Goal: Task Accomplishment & Management: Complete application form

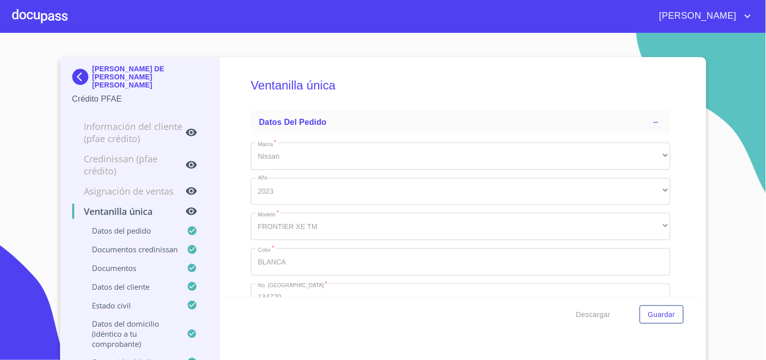
click at [46, 11] on div at bounding box center [40, 16] width 56 height 32
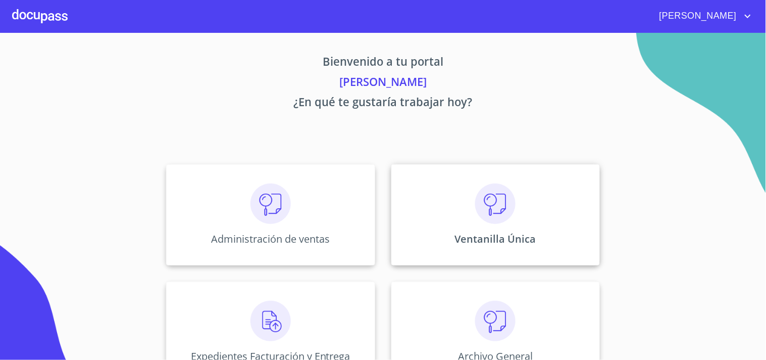
click at [580, 244] on div "Ventanilla Única" at bounding box center [495, 214] width 209 height 101
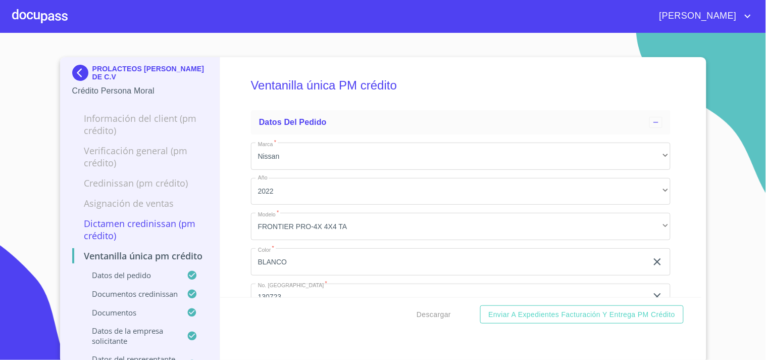
click at [60, 13] on div at bounding box center [40, 16] width 56 height 32
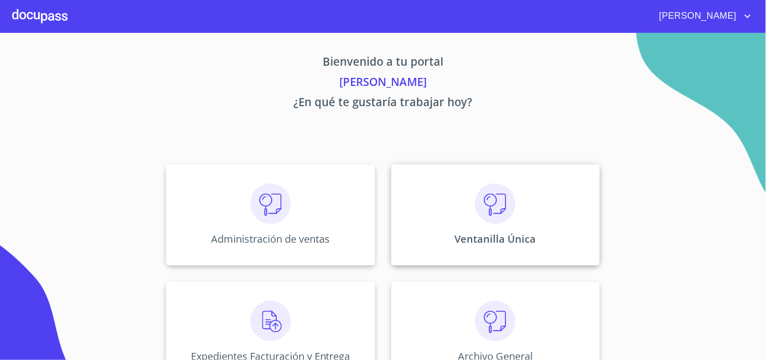
click at [503, 216] on img at bounding box center [495, 203] width 40 height 40
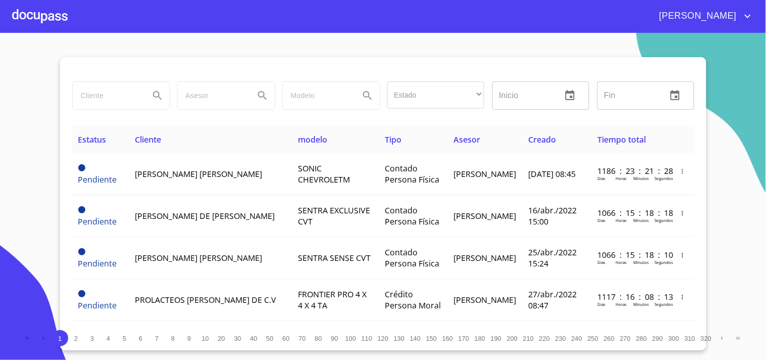
click at [104, 94] on input "search" at bounding box center [107, 95] width 69 height 27
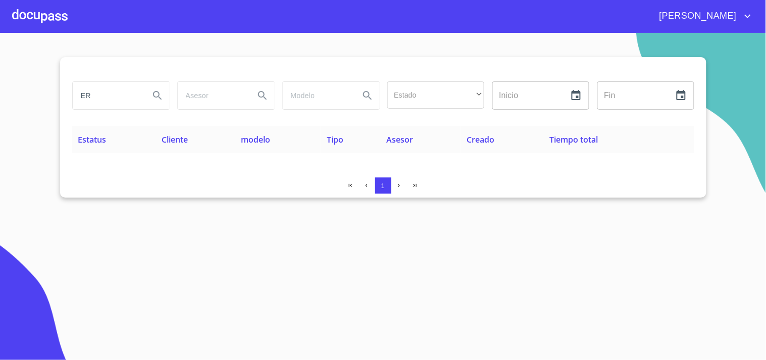
type input "E"
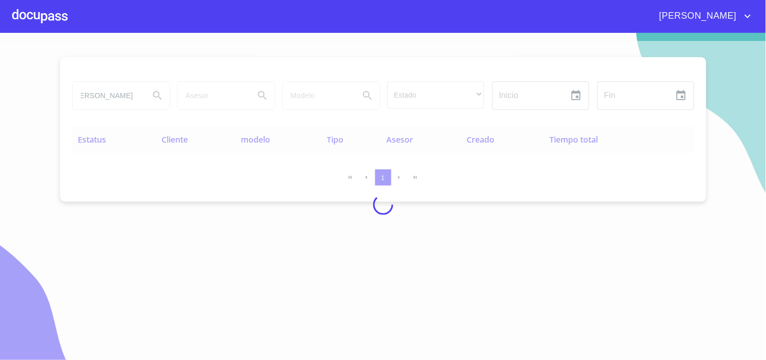
drag, startPoint x: 507, startPoint y: 327, endPoint x: 569, endPoint y: 322, distance: 62.3
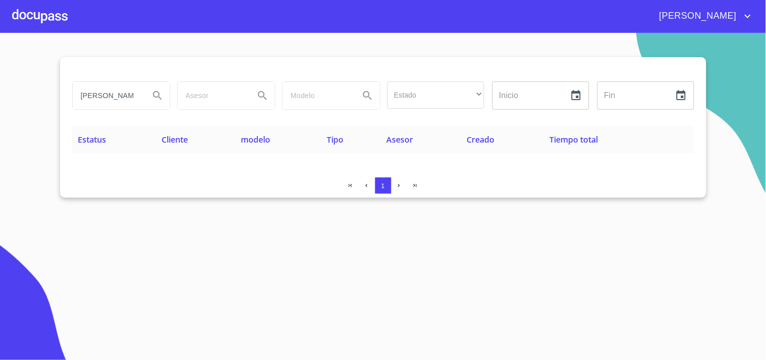
click at [126, 99] on input "[PERSON_NAME]" at bounding box center [107, 95] width 69 height 27
type input "V"
type input "[PERSON_NAME]"
click at [42, 25] on div at bounding box center [40, 16] width 56 height 32
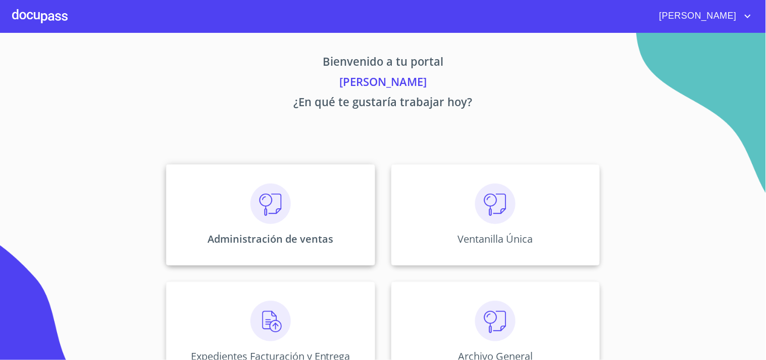
click at [278, 202] on img at bounding box center [271, 203] width 40 height 40
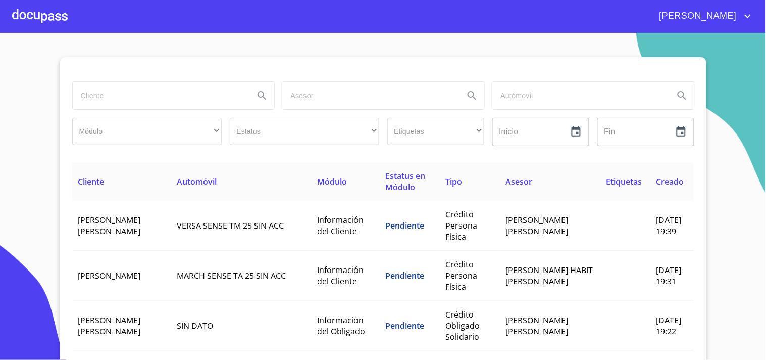
click at [176, 85] on input "search" at bounding box center [160, 95] width 174 height 27
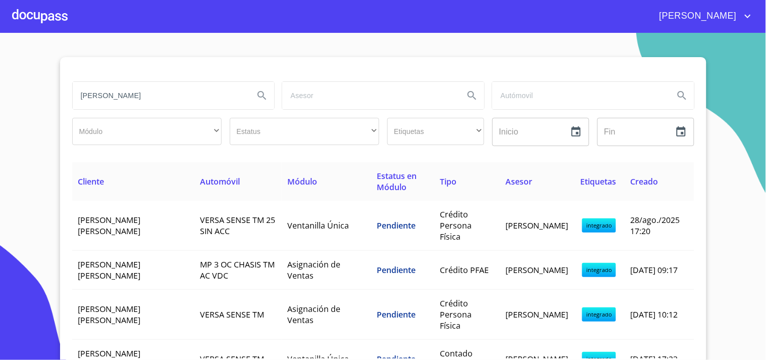
type input "[PERSON_NAME]"
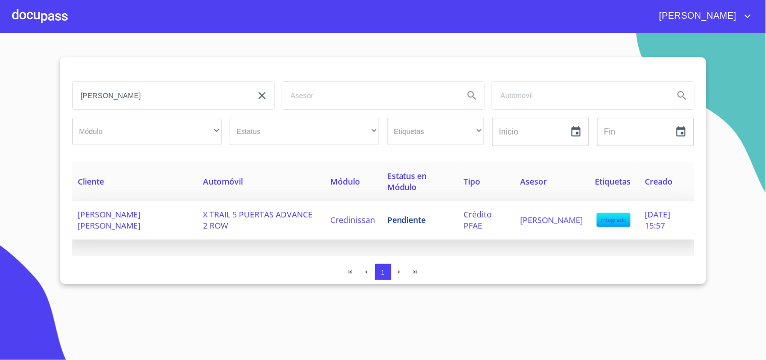
click at [410, 216] on span "Pendiente" at bounding box center [406, 219] width 39 height 11
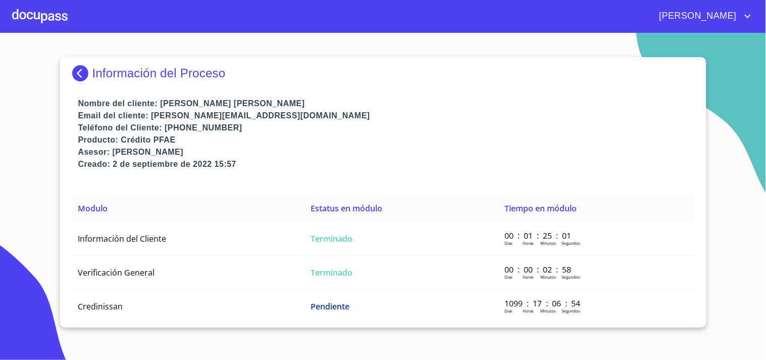
click at [56, 21] on div at bounding box center [40, 16] width 56 height 32
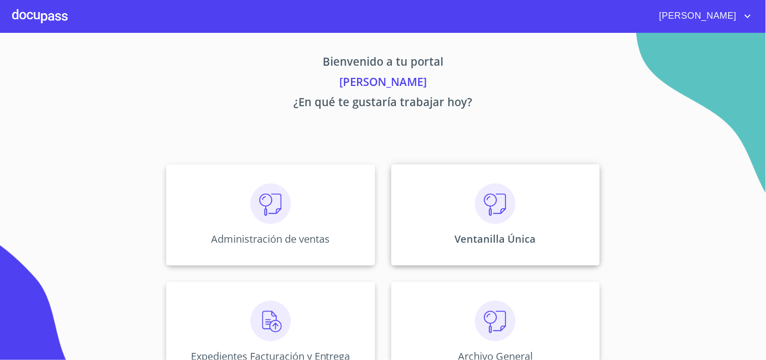
click at [534, 210] on div "Ventanilla Única" at bounding box center [495, 214] width 209 height 101
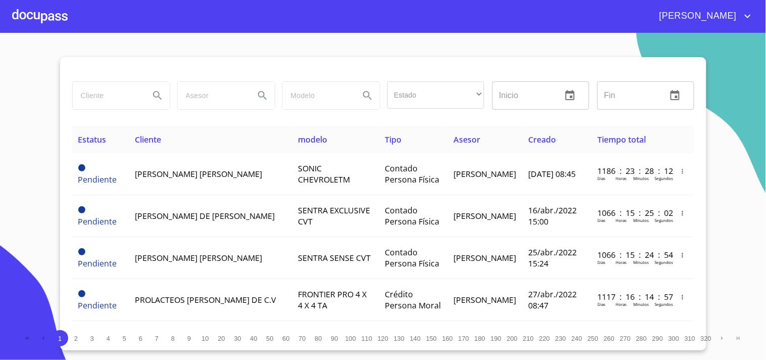
click at [48, 22] on div at bounding box center [40, 16] width 56 height 32
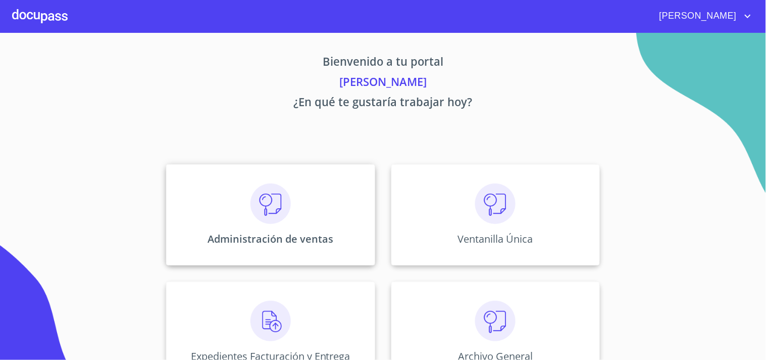
click at [304, 184] on div "Administración de ventas" at bounding box center [270, 214] width 209 height 101
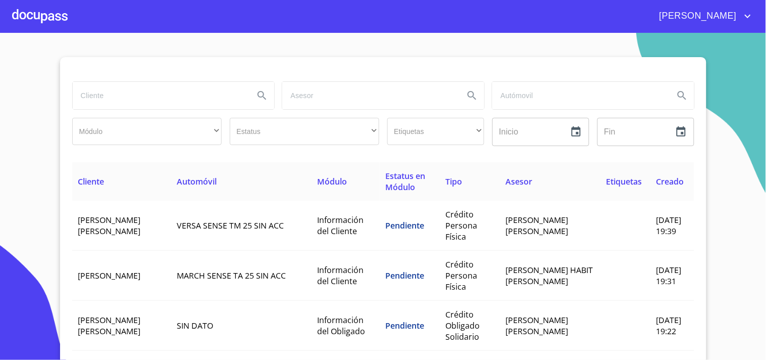
click at [68, 19] on div "[PERSON_NAME]" at bounding box center [411, 16] width 686 height 16
click at [124, 97] on input "search" at bounding box center [160, 95] width 174 height 27
type input "[PERSON_NAME]"
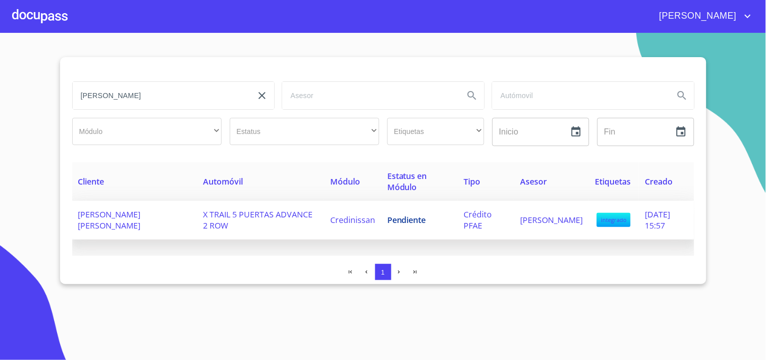
click at [141, 215] on span "[PERSON_NAME] [PERSON_NAME]" at bounding box center [109, 220] width 63 height 22
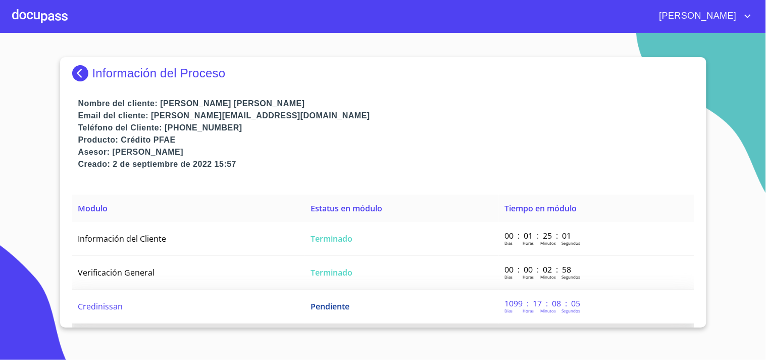
click at [311, 302] on span "Pendiente" at bounding box center [330, 306] width 39 height 11
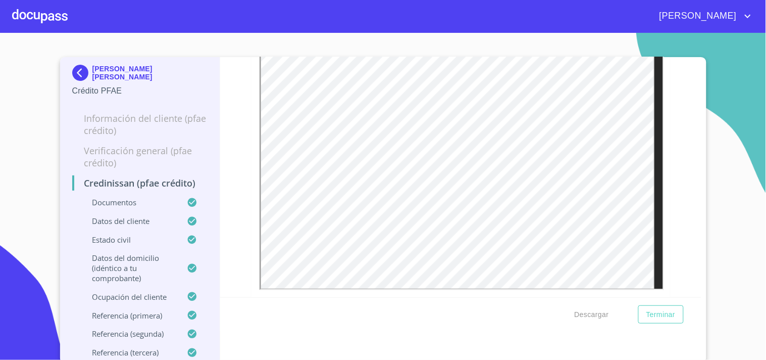
scroll to position [561, 0]
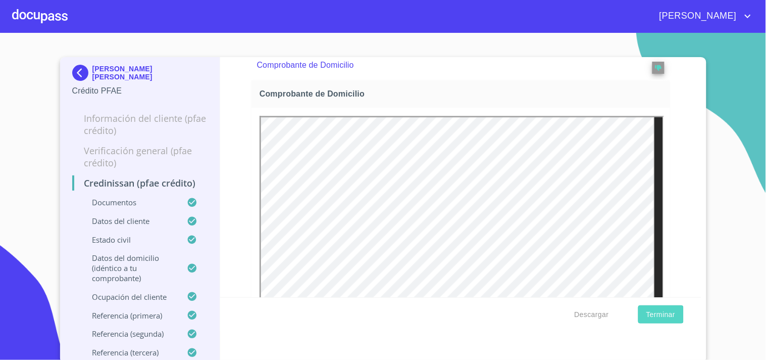
click at [664, 320] on button "Terminar" at bounding box center [660, 314] width 45 height 19
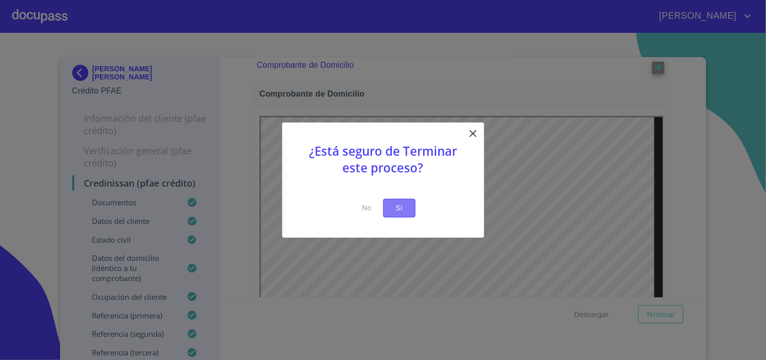
click at [395, 205] on span "Si" at bounding box center [399, 208] width 16 height 13
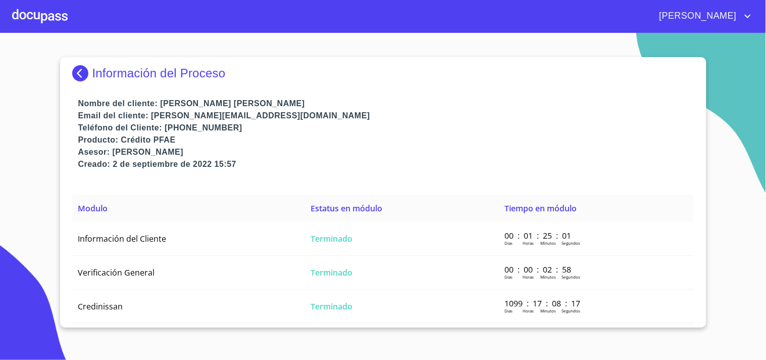
click at [42, 15] on div at bounding box center [40, 16] width 56 height 32
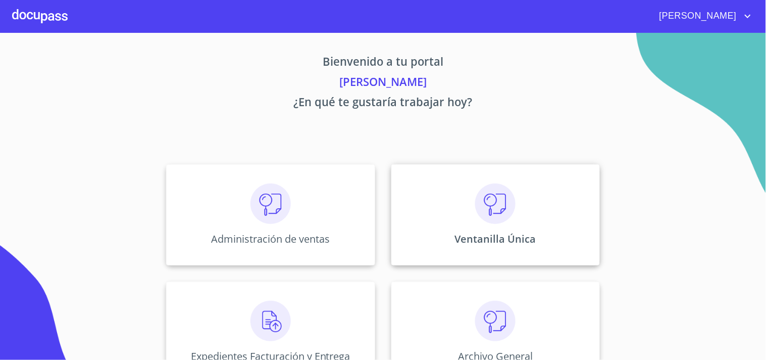
click at [460, 223] on div "Ventanilla Única" at bounding box center [495, 214] width 209 height 101
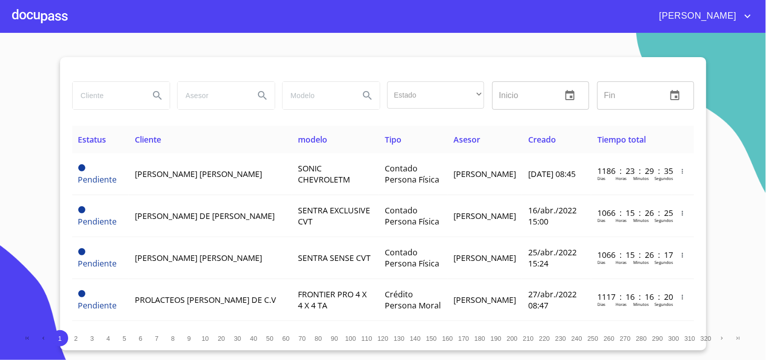
click at [114, 91] on input "search" at bounding box center [107, 95] width 69 height 27
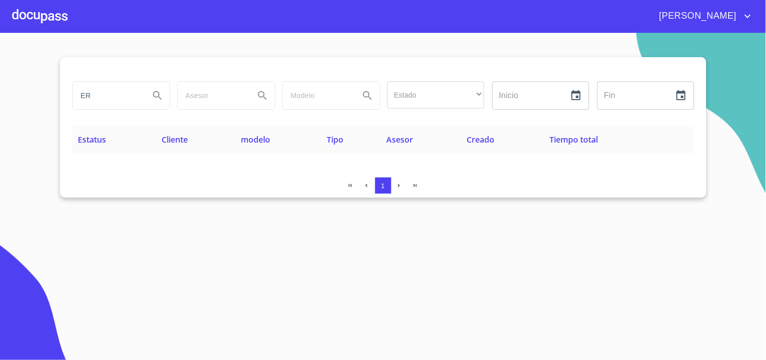
type input "E"
type input "[PERSON_NAME]"
click at [49, 20] on div at bounding box center [40, 16] width 56 height 32
